Goal: Information Seeking & Learning: Find specific fact

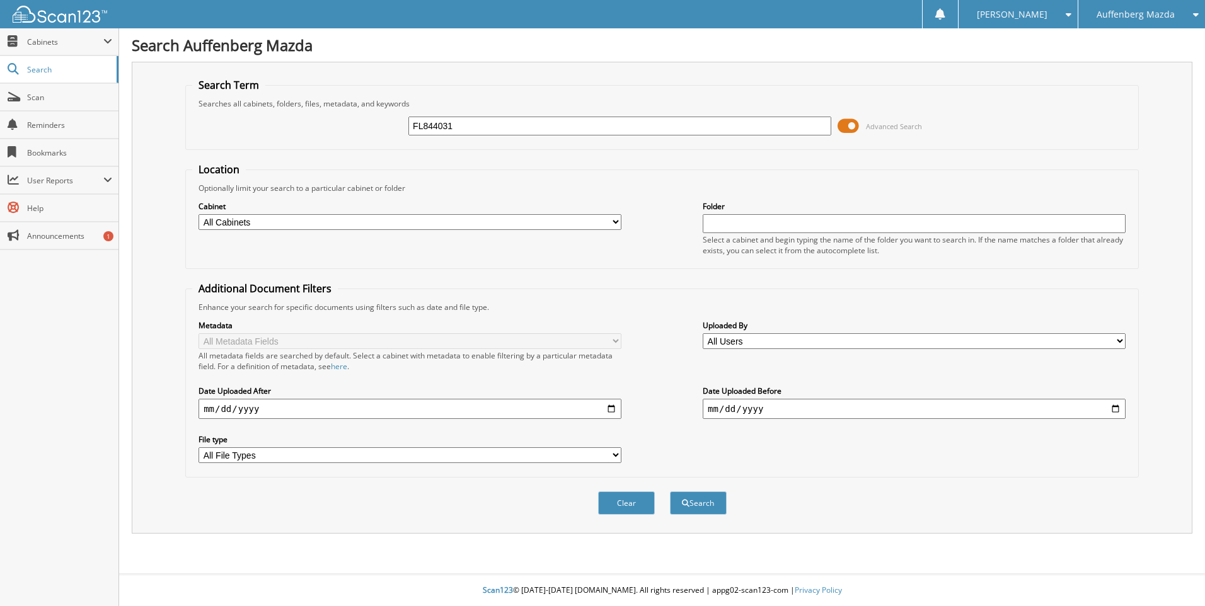
type input "FL844031"
click at [670, 491] on button "Search" at bounding box center [698, 502] width 57 height 23
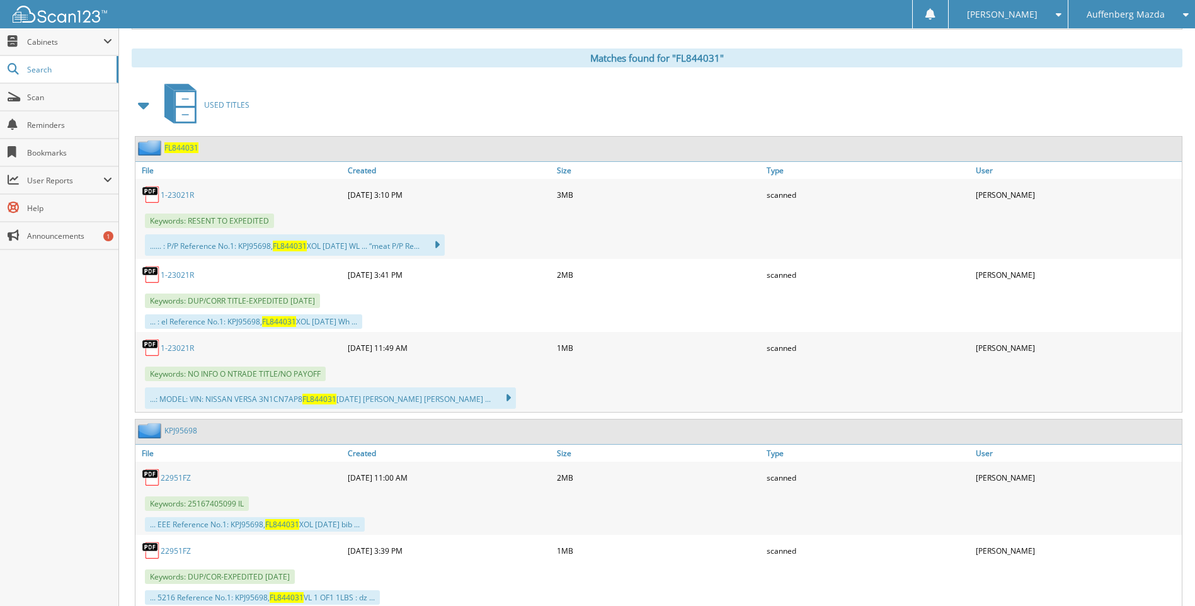
click at [198, 146] on span "FL844031" at bounding box center [181, 147] width 34 height 11
